Goal: Use online tool/utility: Utilize a website feature to perform a specific function

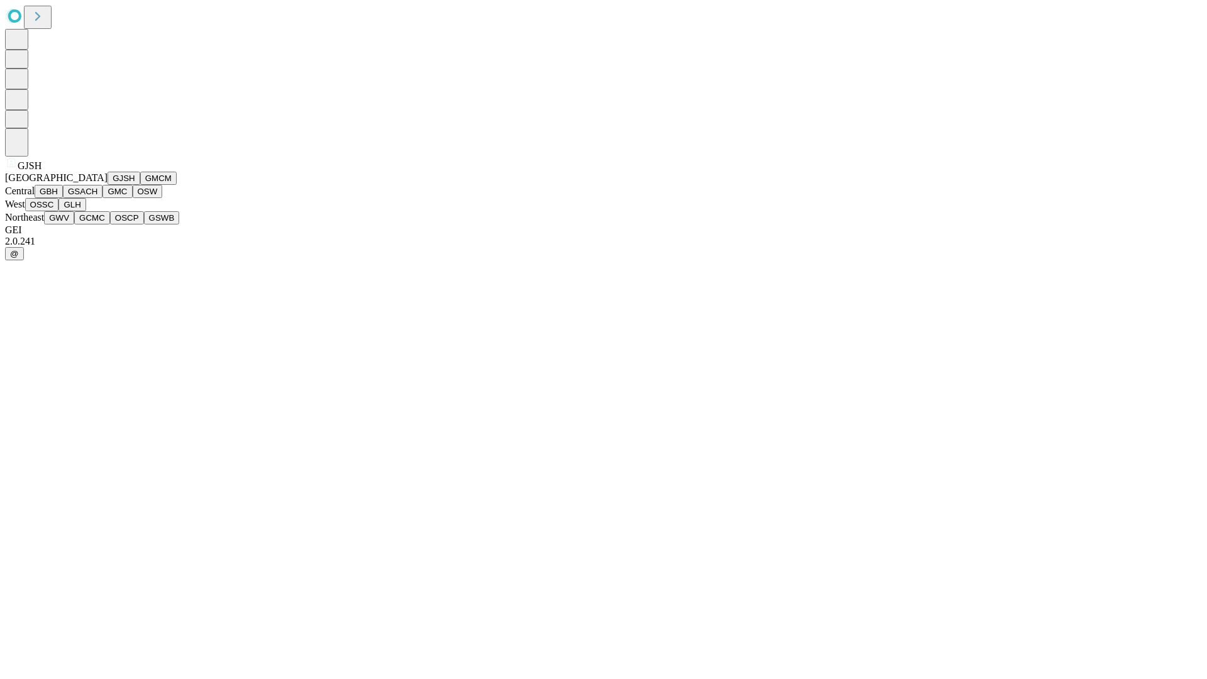
click at [107, 185] on button "GJSH" at bounding box center [123, 178] width 33 height 13
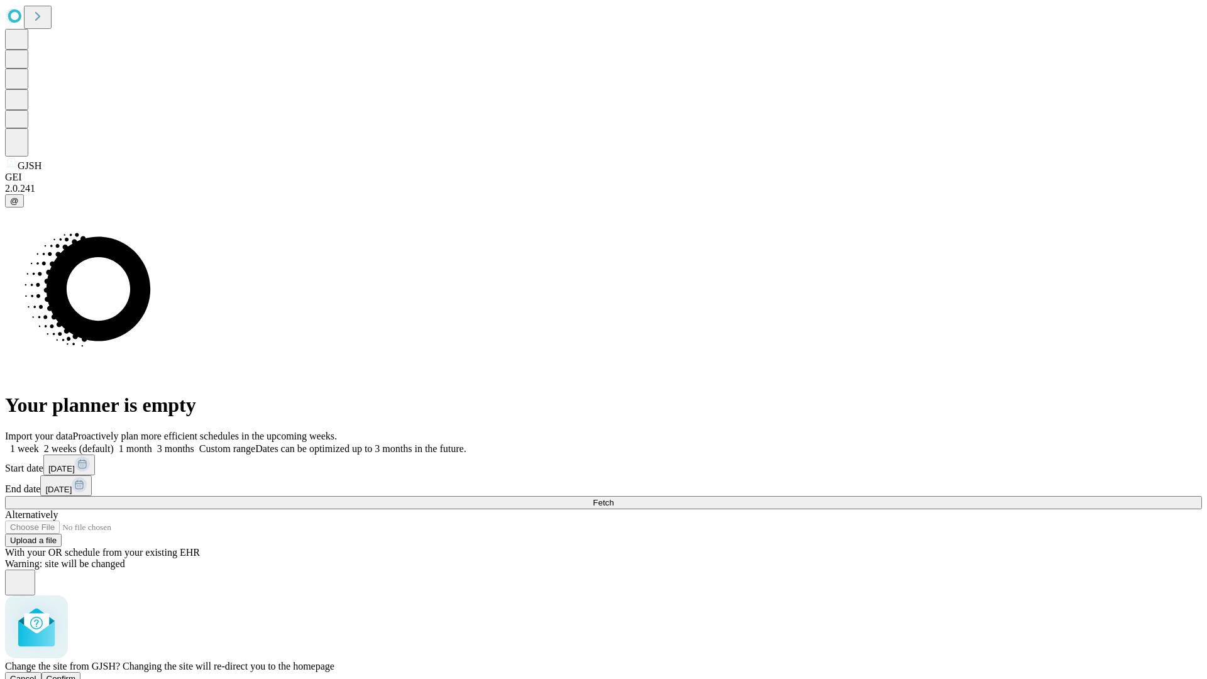
click at [76, 674] on span "Confirm" at bounding box center [62, 678] width 30 height 9
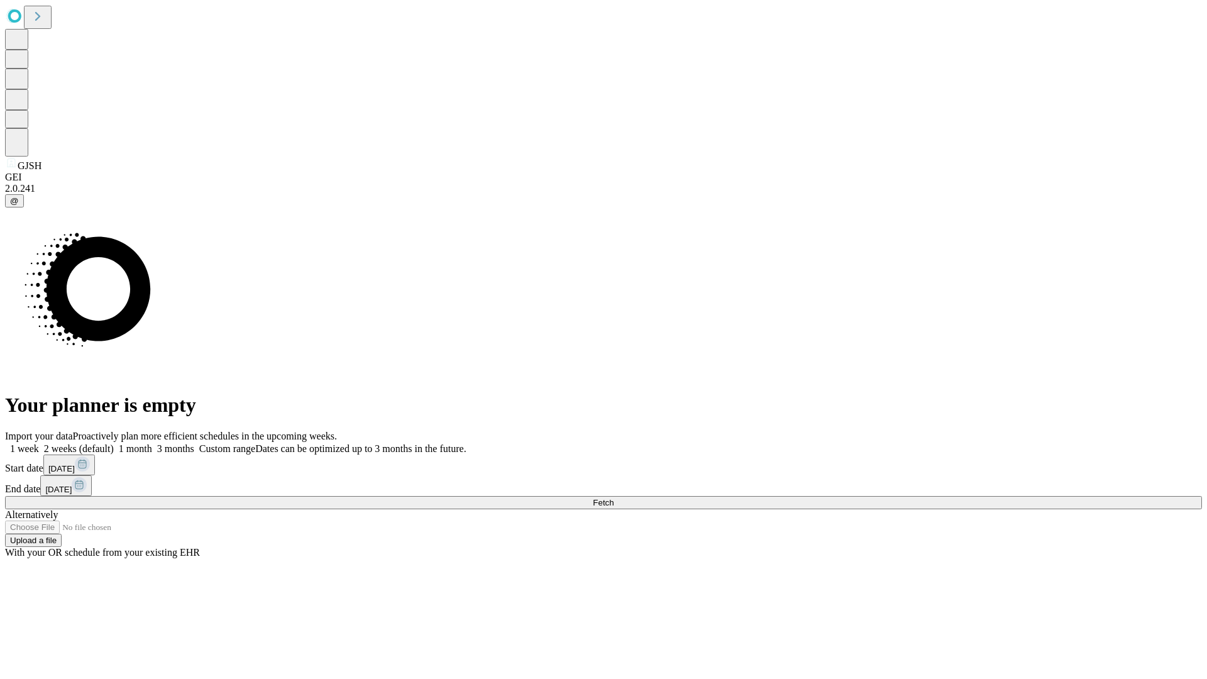
click at [152, 443] on label "1 month" at bounding box center [133, 448] width 38 height 11
click at [614, 498] on span "Fetch" at bounding box center [603, 502] width 21 height 9
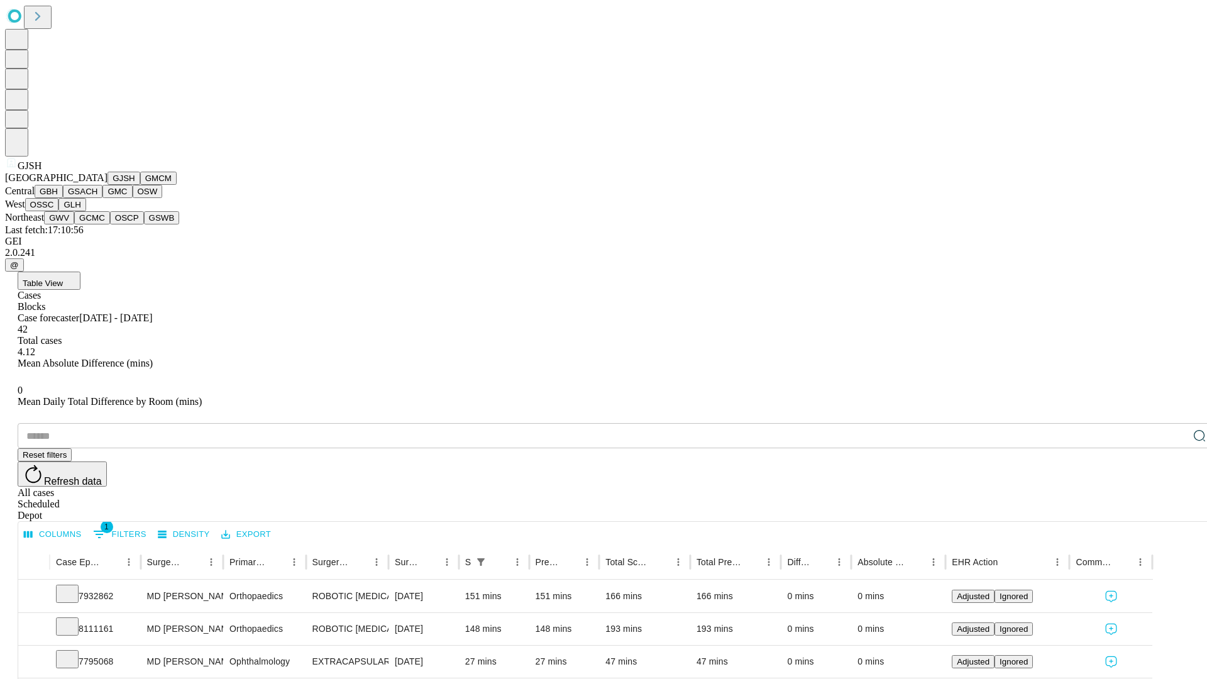
click at [140, 185] on button "GMCM" at bounding box center [158, 178] width 36 height 13
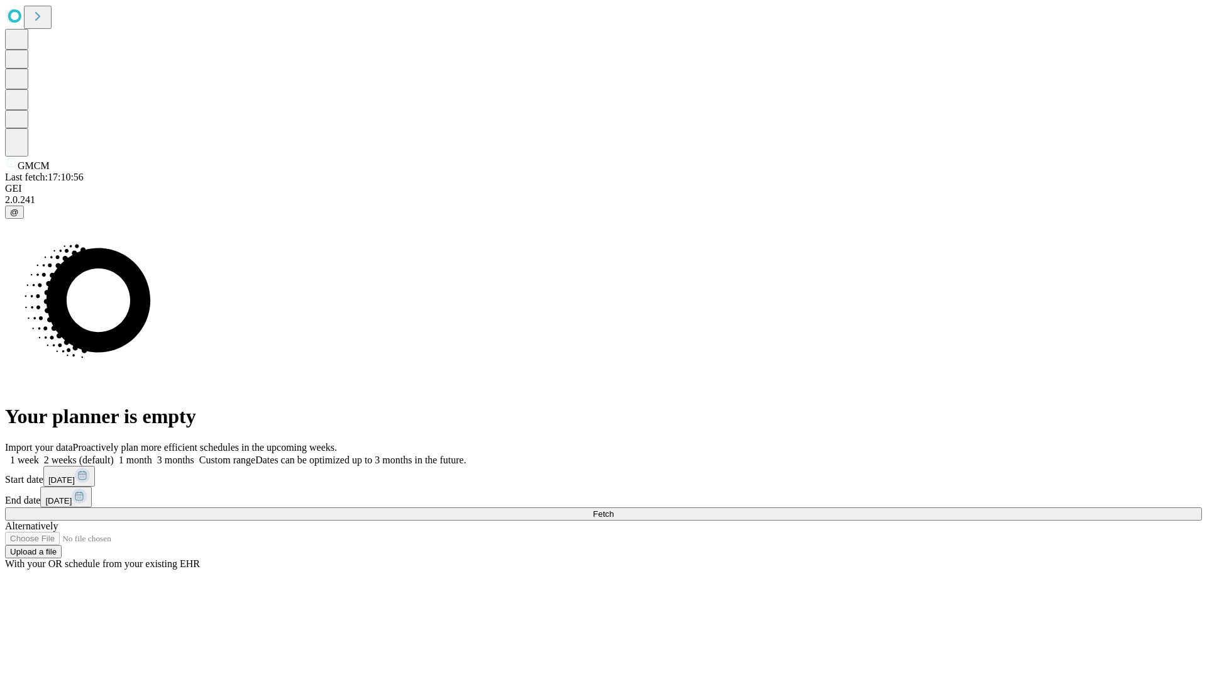
click at [152, 455] on label "1 month" at bounding box center [133, 460] width 38 height 11
click at [614, 509] on span "Fetch" at bounding box center [603, 513] width 21 height 9
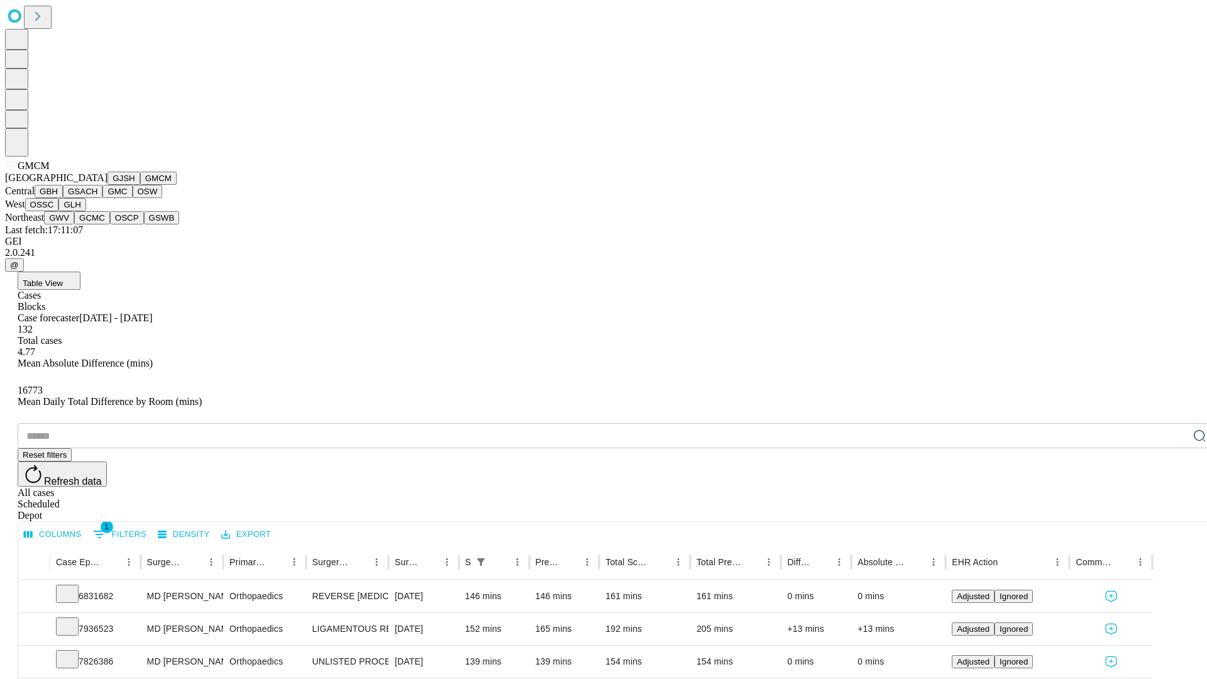
click at [63, 198] on button "GBH" at bounding box center [49, 191] width 28 height 13
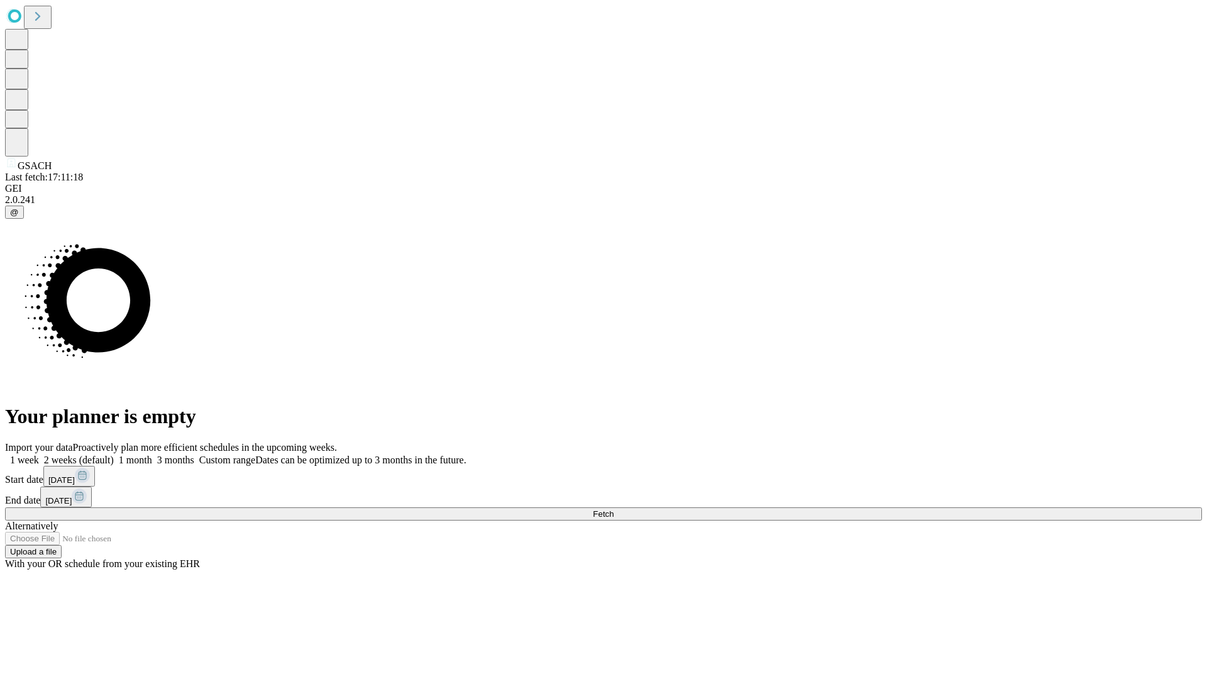
click at [152, 455] on label "1 month" at bounding box center [133, 460] width 38 height 11
click at [614, 509] on span "Fetch" at bounding box center [603, 513] width 21 height 9
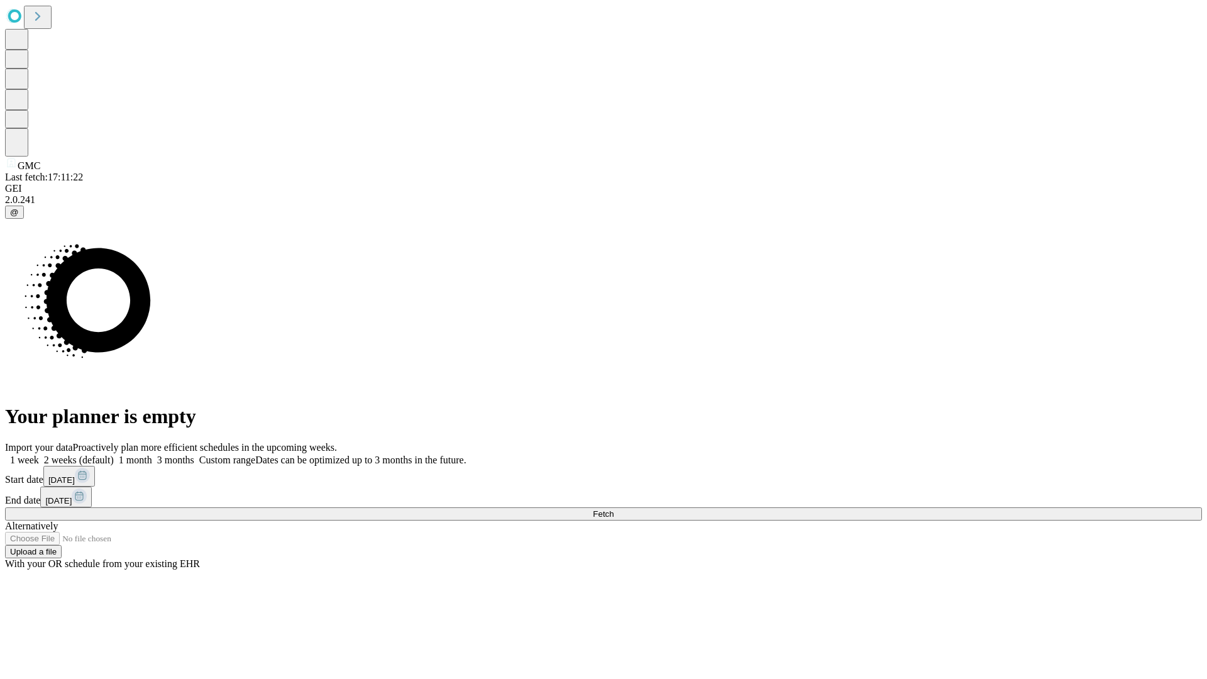
click at [152, 455] on label "1 month" at bounding box center [133, 460] width 38 height 11
click at [614, 509] on span "Fetch" at bounding box center [603, 513] width 21 height 9
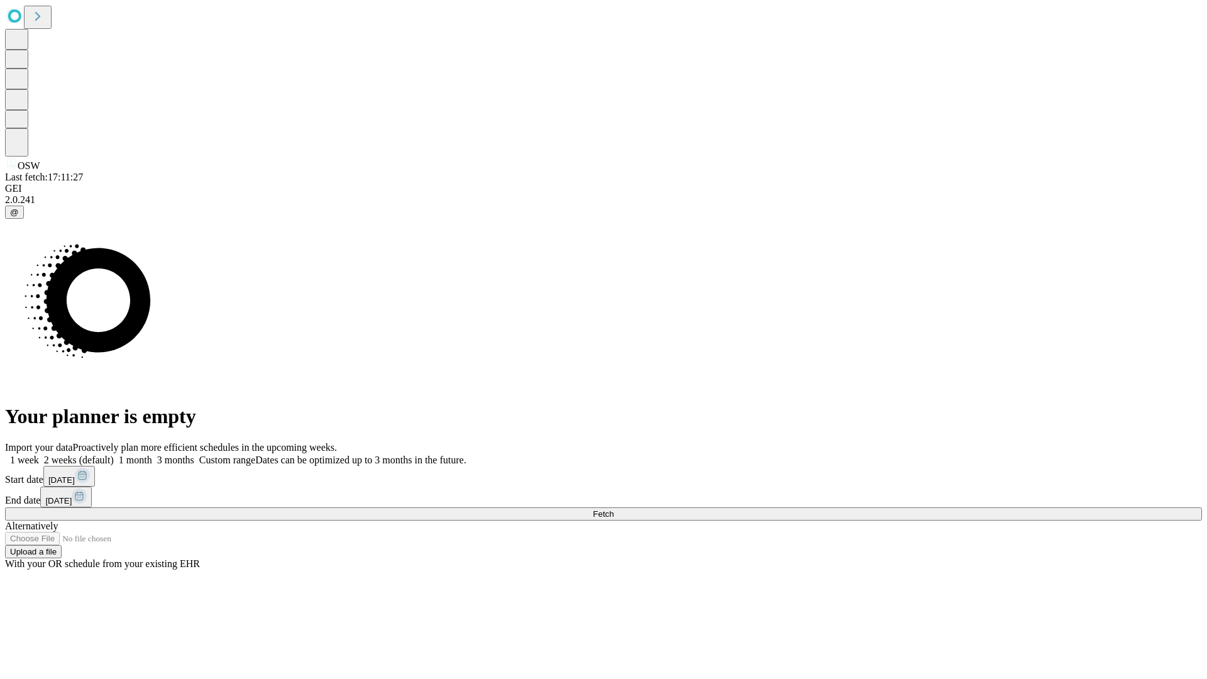
click at [152, 455] on label "1 month" at bounding box center [133, 460] width 38 height 11
click at [614, 509] on span "Fetch" at bounding box center [603, 513] width 21 height 9
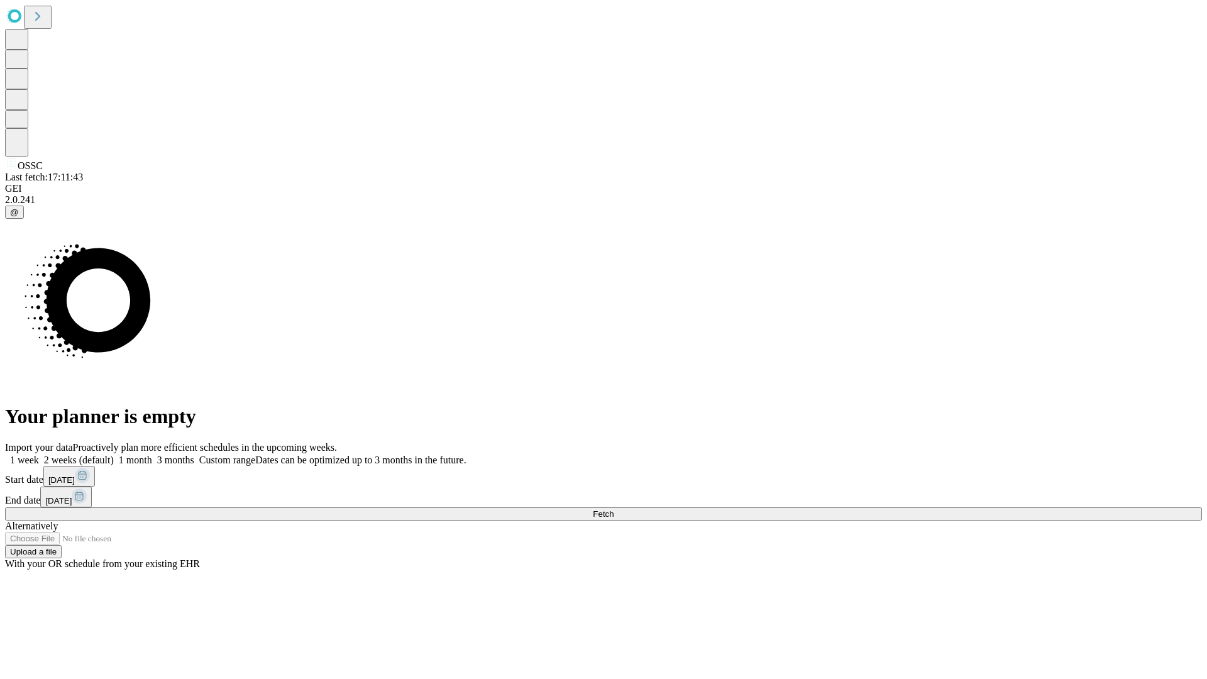
click at [152, 455] on label "1 month" at bounding box center [133, 460] width 38 height 11
click at [614, 509] on span "Fetch" at bounding box center [603, 513] width 21 height 9
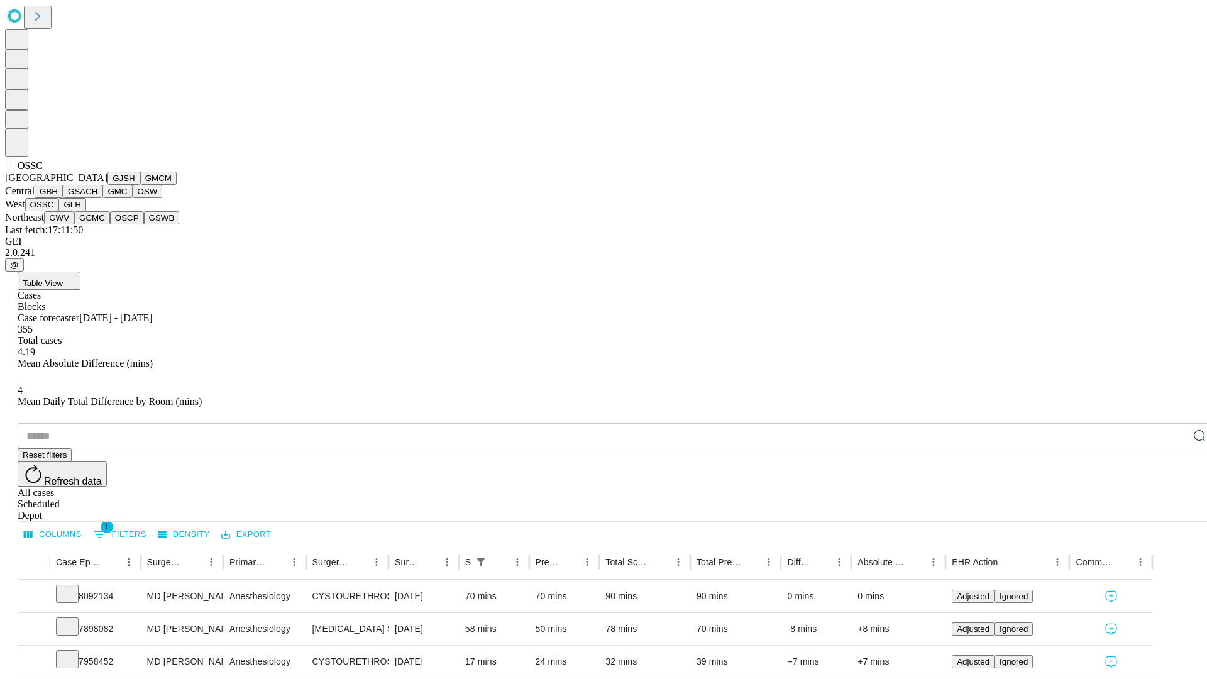
click at [85, 211] on button "GLH" at bounding box center [71, 204] width 27 height 13
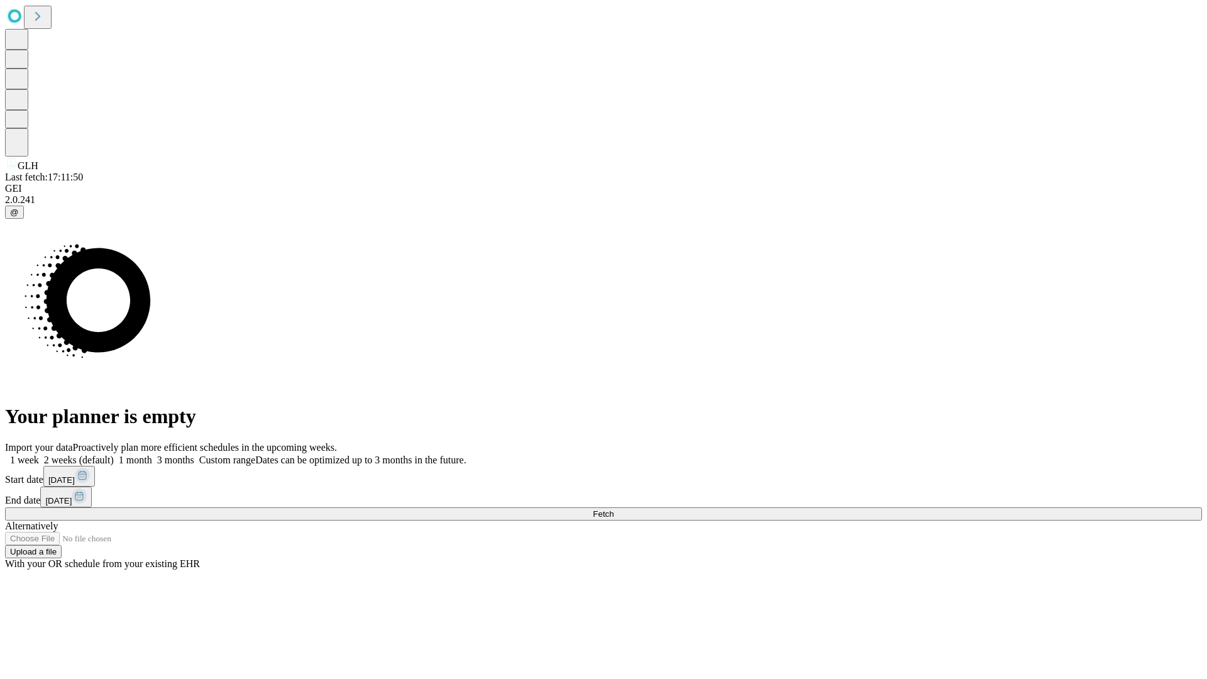
click at [152, 455] on label "1 month" at bounding box center [133, 460] width 38 height 11
click at [614, 509] on span "Fetch" at bounding box center [603, 513] width 21 height 9
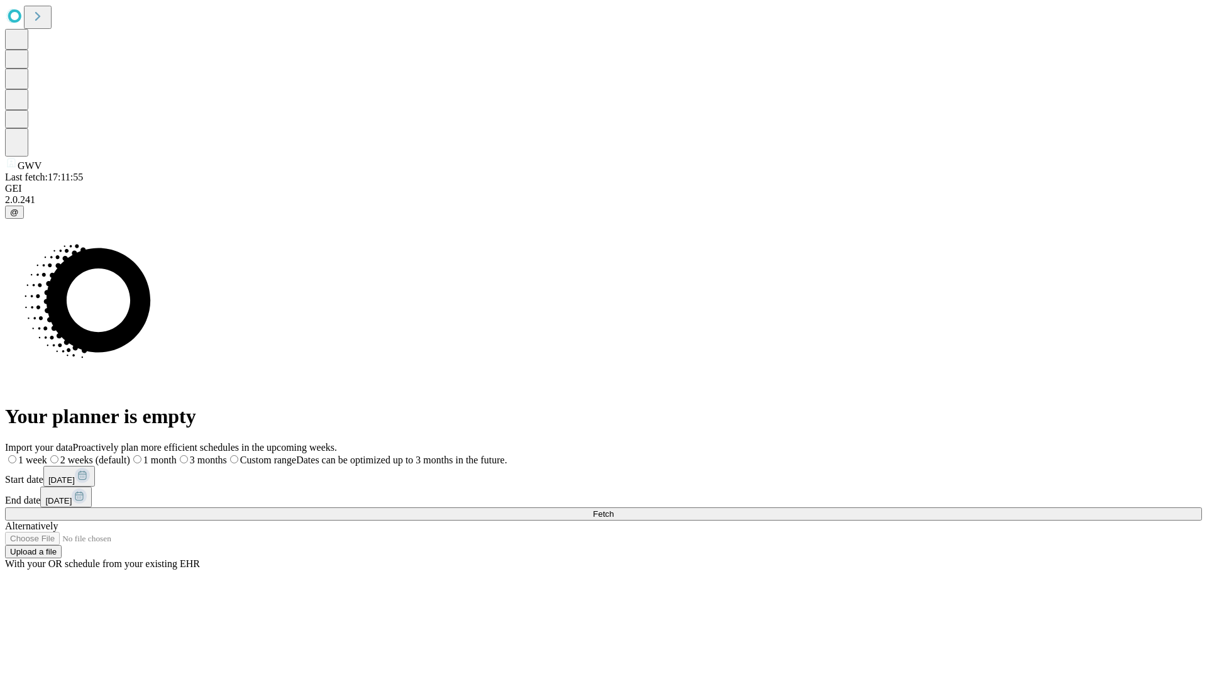
click at [177, 455] on label "1 month" at bounding box center [153, 460] width 47 height 11
click at [614, 509] on span "Fetch" at bounding box center [603, 513] width 21 height 9
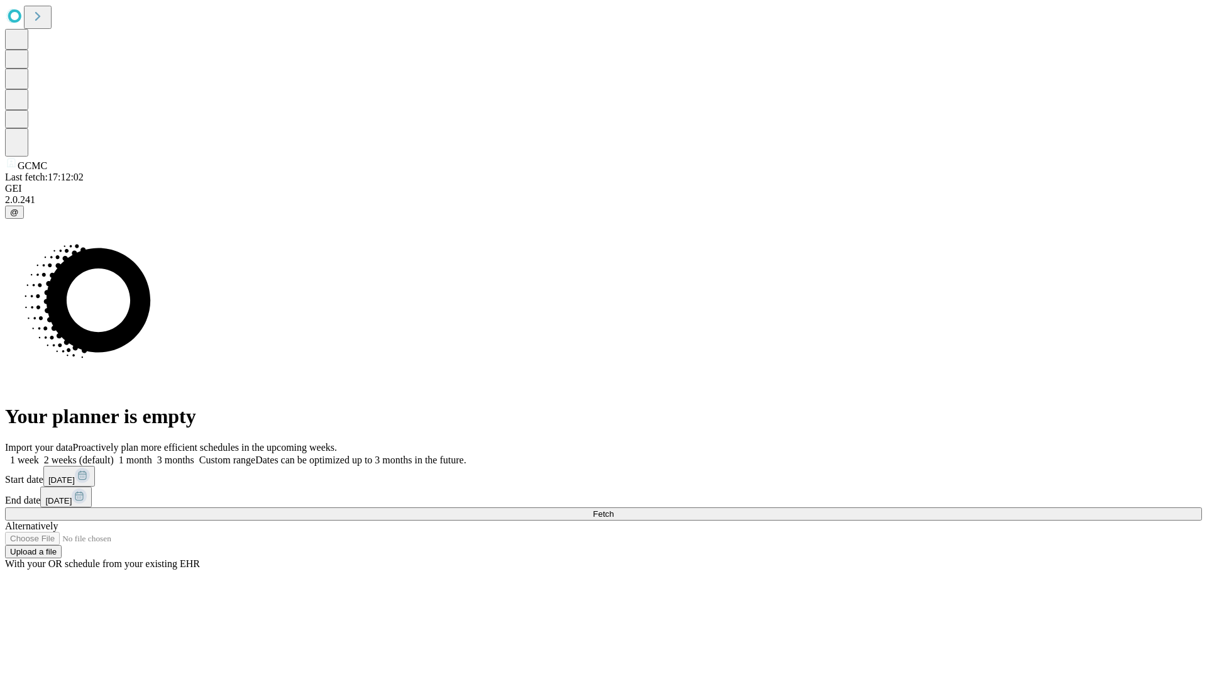
click at [614, 509] on span "Fetch" at bounding box center [603, 513] width 21 height 9
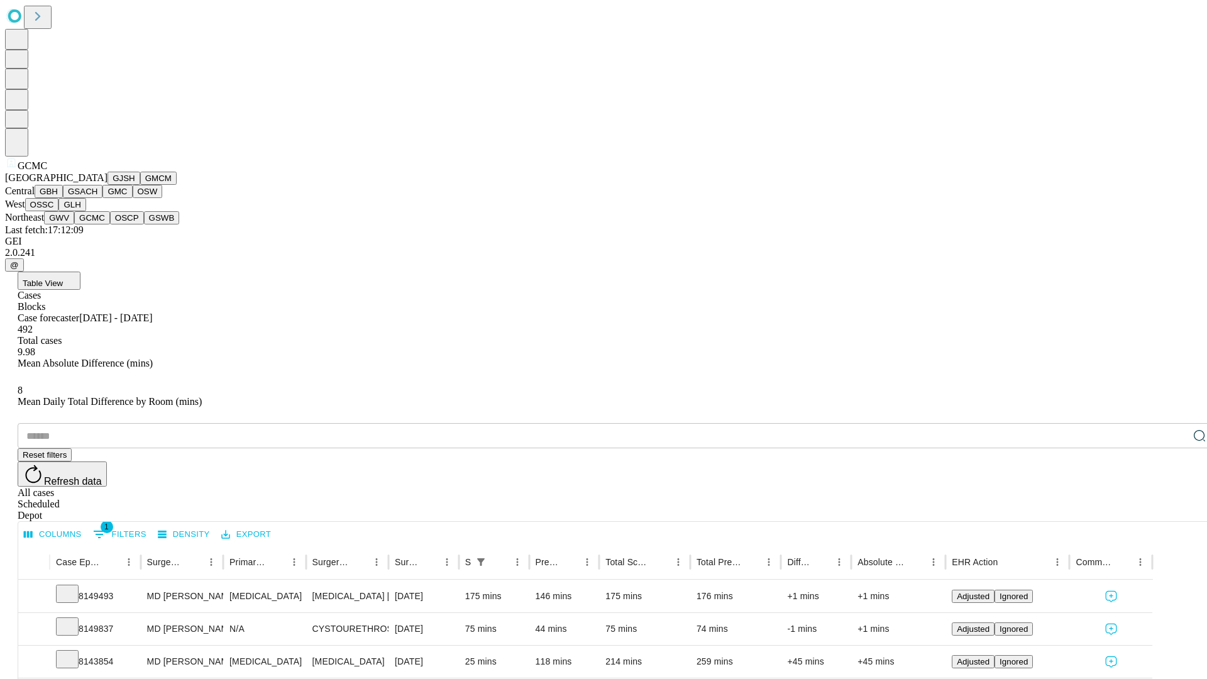
click at [110, 224] on button "OSCP" at bounding box center [127, 217] width 34 height 13
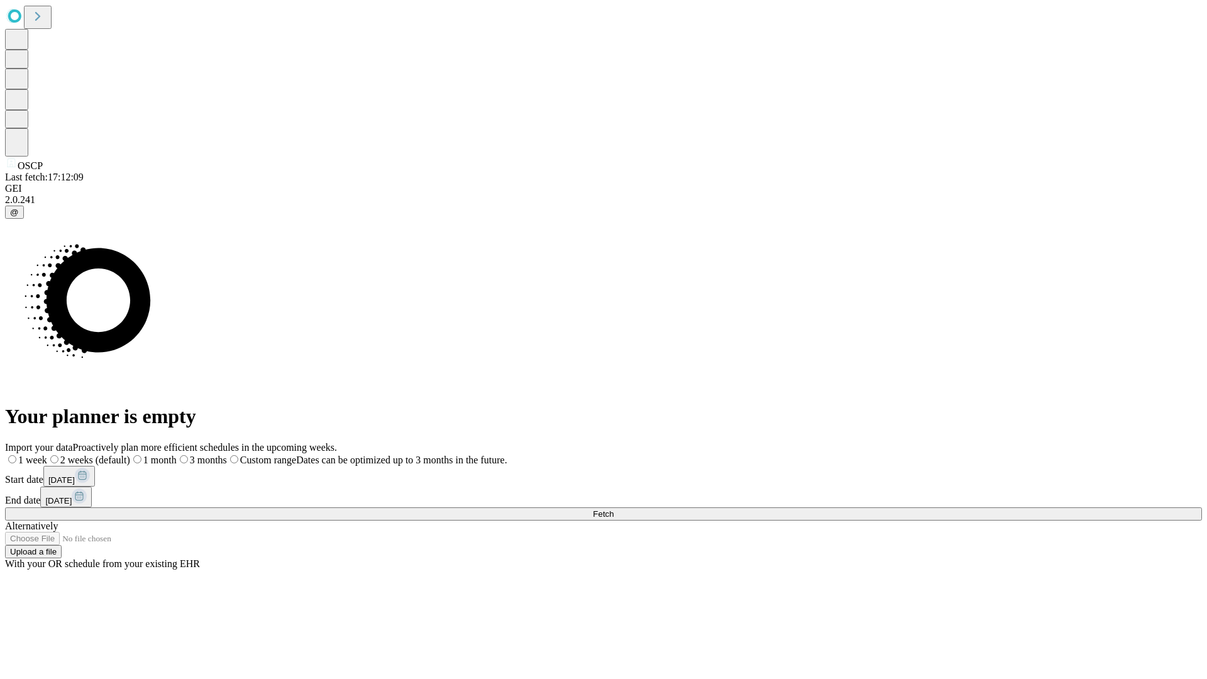
click at [177, 455] on label "1 month" at bounding box center [153, 460] width 47 height 11
click at [614, 509] on span "Fetch" at bounding box center [603, 513] width 21 height 9
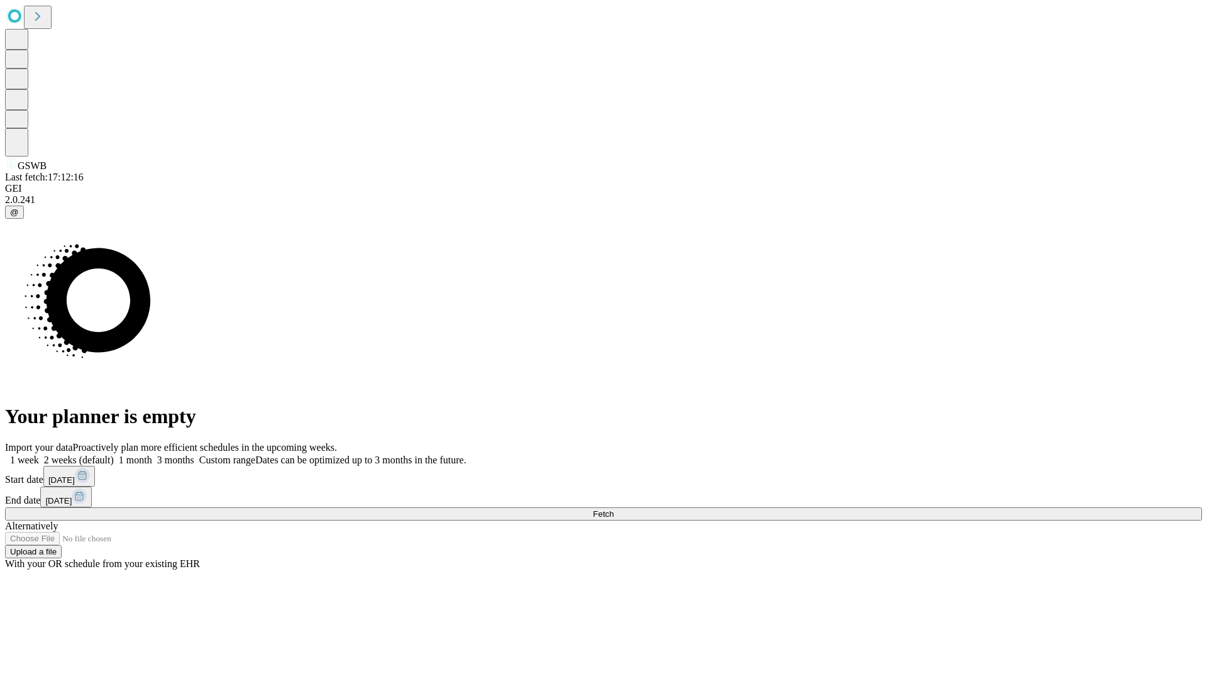
click at [152, 455] on label "1 month" at bounding box center [133, 460] width 38 height 11
click at [614, 509] on span "Fetch" at bounding box center [603, 513] width 21 height 9
